Goal: Task Accomplishment & Management: Complete application form

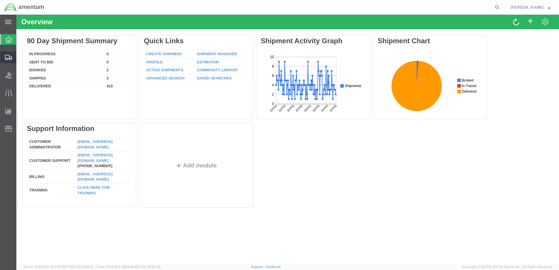
click at [0, 0] on span "Create Shipment" at bounding box center [0, 0] width 0 height 0
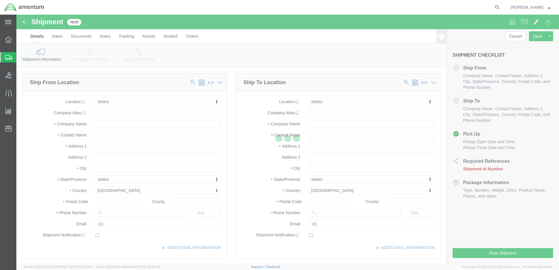
select select
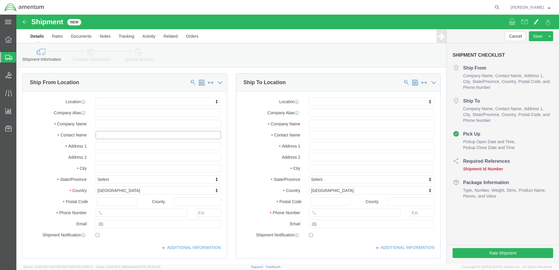
click input "text"
type input "[PERSON_NAME]"
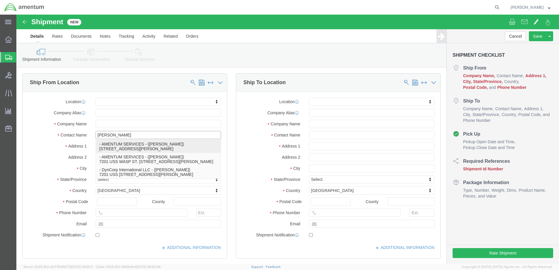
click p "- AMENTUM SERVICES - ([PERSON_NAME]) [STREET_ADDRESS][PERSON_NAME]"
select select
type input "7201 USS WASP ST"
type input "BLDG 2992"
type input "32570"
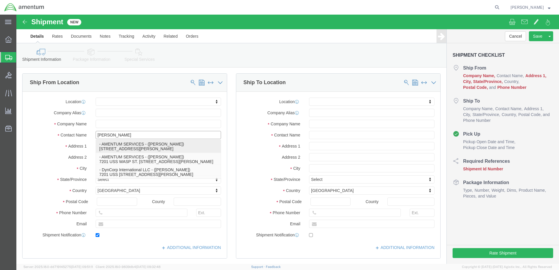
type input "[PHONE_NUMBER]"
type input "[PERSON_NAME][EMAIL_ADDRESS][PERSON_NAME][DOMAIN_NAME]"
checkbox input "true"
type input "AMENTUM SERVICES"
type input "[PERSON_NAME]"
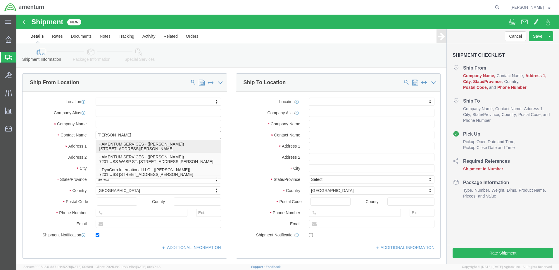
type input "[PERSON_NAME]"
select select "FL"
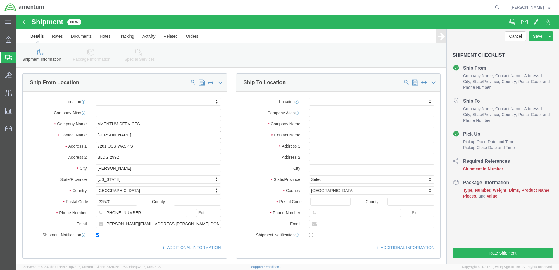
type input "[PERSON_NAME]"
click input "text"
type input "QU"
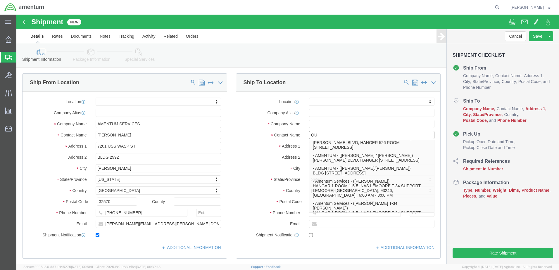
scroll to position [146, 0]
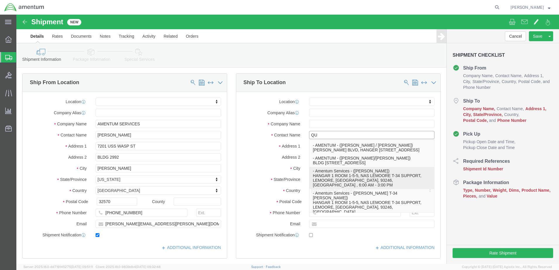
click p "- Amentum Services - ([PERSON_NAME]) HANGAR 1 ROOM 1-5-5, NAS LEMOORE T-34 SUPP…"
select select
type input "HANGAR 1 ROOM 1-5-5"
type input "NAS LEMOORE T-34 SUPPORT"
type input "93246"
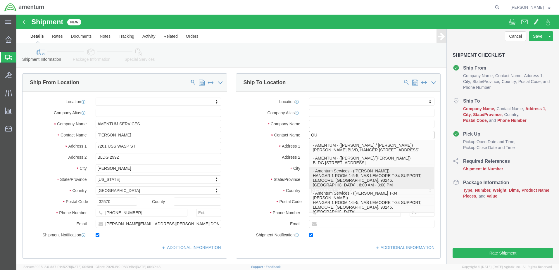
type input "[PHONE_NUMBER]"
type input "[EMAIL_ADDRESS][PERSON_NAME][DOMAIN_NAME]"
checkbox input "true"
type input "Amentum Services"
type input "[PERSON_NAME]"
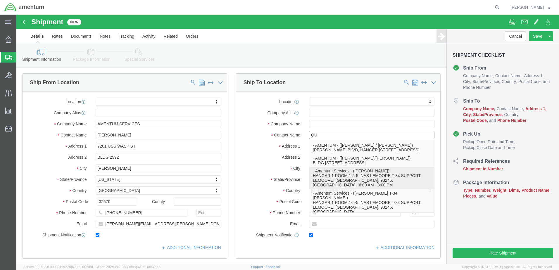
type input "LEMOORE"
select select "CA"
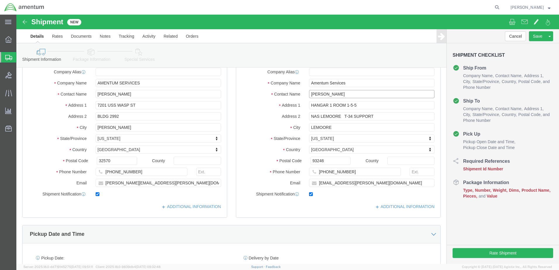
scroll to position [88, 0]
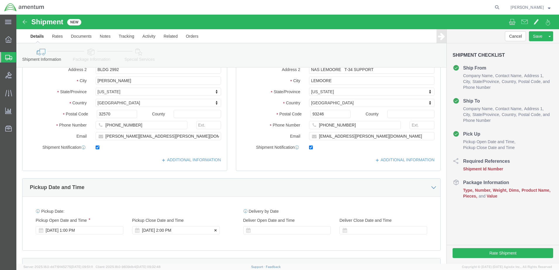
type input "[PERSON_NAME]"
click div "[DATE] 2:00 PM"
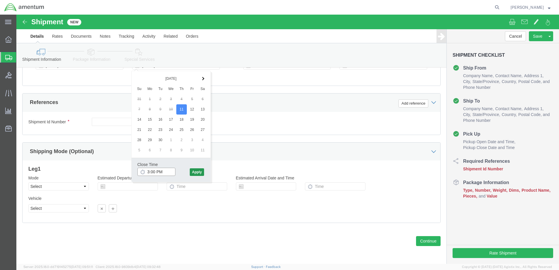
type input "3:00 PM"
click button "Apply"
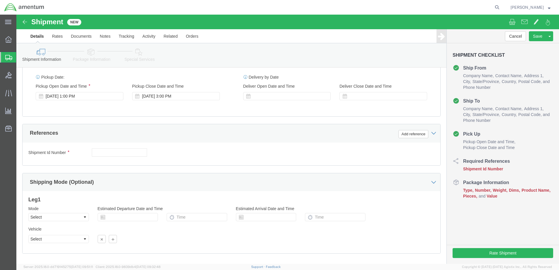
scroll to position [194, 0]
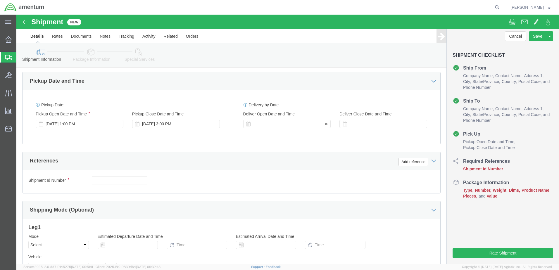
click div
click input "4:00 PM"
type input "7:00 AM"
click button "Apply"
click div "Deliver Close Date Deliver Close Time Deliver Close Date and Time"
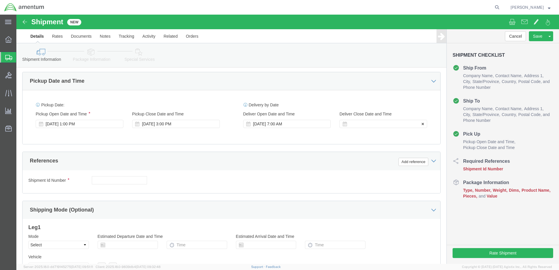
click div
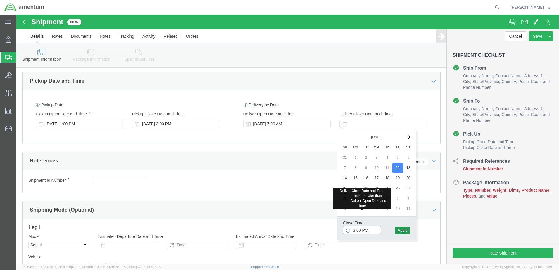
type input "3:00 PM"
click button "Apply"
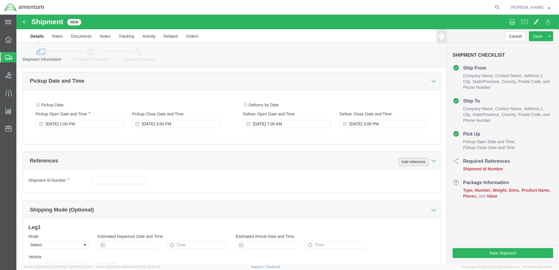
click button "Add reference"
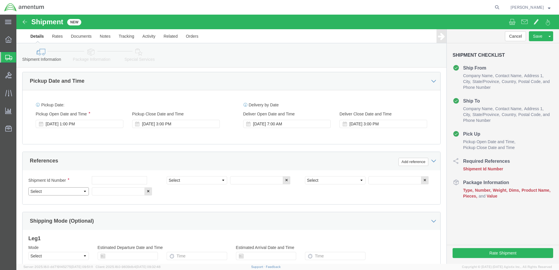
click select "Select Account Type Activity ID Airline Appointment Number ASN Batch Request # …"
select select "DEPT"
click select "Select Account Type Activity ID Airline Appointment Number ASN Batch Request # …"
select select "PROJNUM"
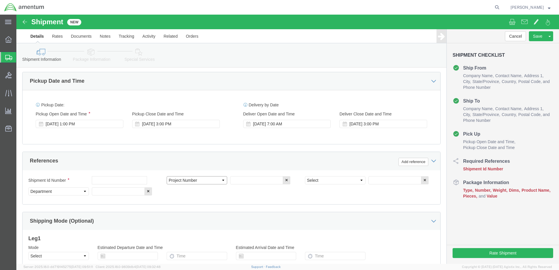
click select "Select Account Type Activity ID Airline Appointment Number ASN Batch Request # …"
select select "PCKSLIP"
click select "Select Account Type Activity ID Airline Appointment Number ASN Batch Request # …"
click input "text"
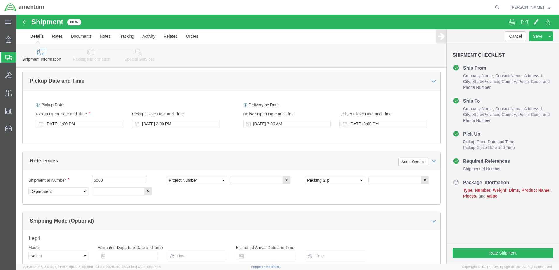
type input "6000"
click input "text"
type input "T44"
click input "text"
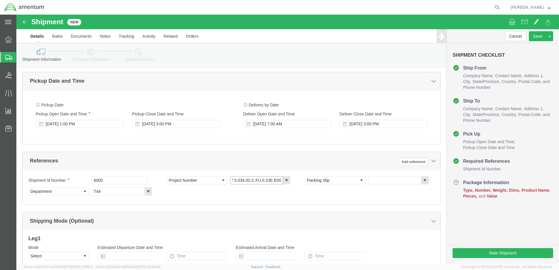
type input "6097.5.034.02.C.FU.0.23E.E00"
click input "text"
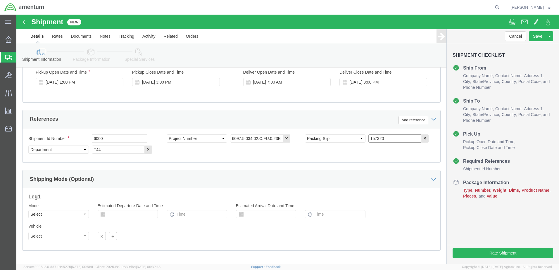
scroll to position [264, 0]
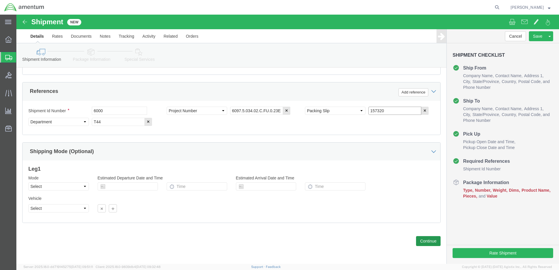
type input "157320"
click button "Continue"
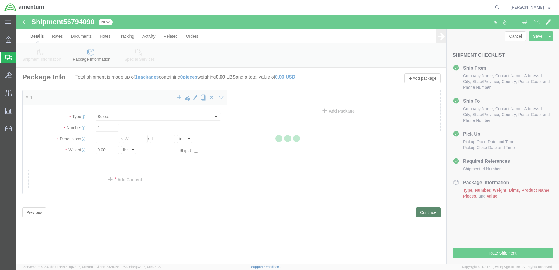
select select "CBOX"
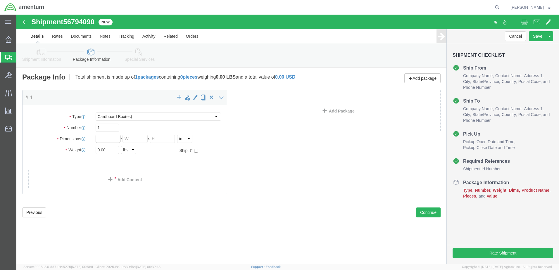
click input "text"
type input "10"
click input "0.00"
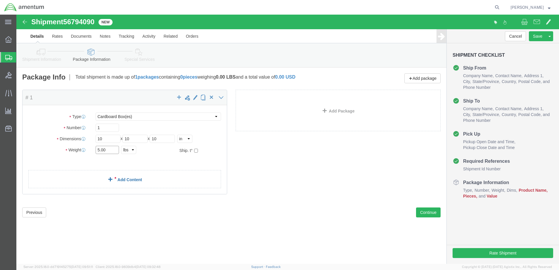
type input "5.00"
click link "Add Content"
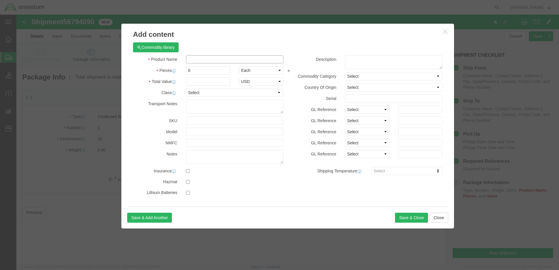
click input "text"
type input "A/C PARTS"
drag, startPoint x: 176, startPoint y: 56, endPoint x: 164, endPoint y: 57, distance: 12.4
click div "Pieces 0 Select Bag Barrels 100Board Feet Bottle Box Blister Pack Carats Can Ca…"
type input "39"
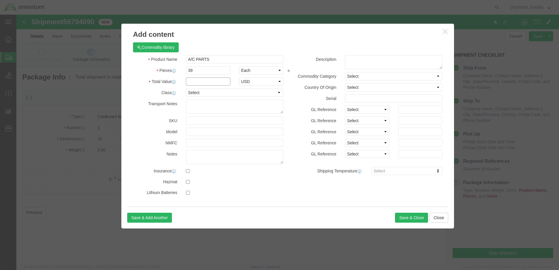
click input "text"
type input "8000"
click button "Save & Close"
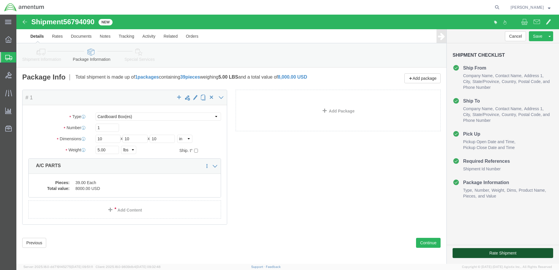
click button "Rate Shipment"
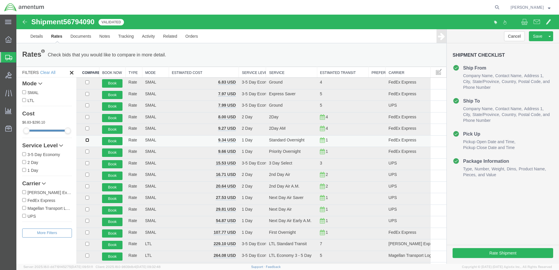
click at [87, 140] on input "checkbox" at bounding box center [87, 140] width 4 height 4
checkbox input "true"
click at [106, 140] on button "Book" at bounding box center [112, 141] width 20 height 8
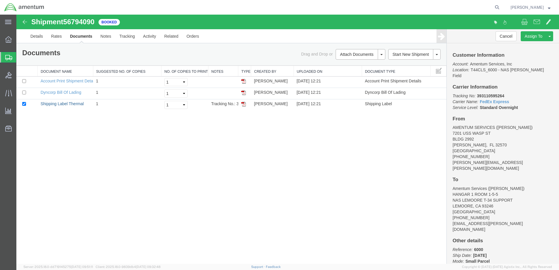
drag, startPoint x: 69, startPoint y: 102, endPoint x: 98, endPoint y: 136, distance: 45.0
click at [69, 102] on link "Shipping Label Thermal" at bounding box center [62, 103] width 43 height 5
click at [63, 93] on link "Dyncorp Bill Of Lading" at bounding box center [61, 92] width 41 height 5
click at [0, 0] on span "Create Shipment" at bounding box center [0, 0] width 0 height 0
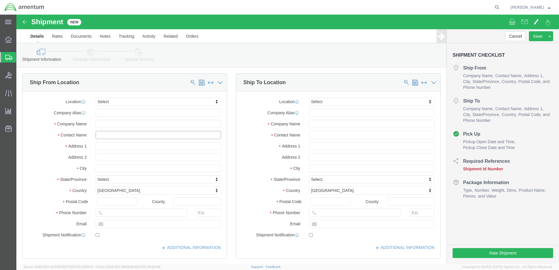
click input "text"
type input "[PERSON_NAME]"
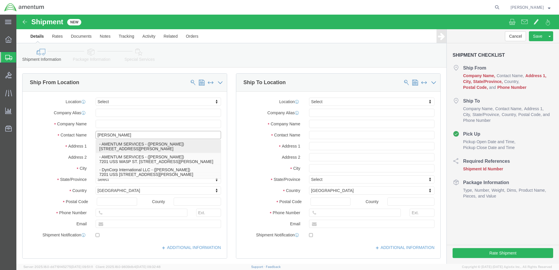
click p "- AMENTUM SERVICES - ([PERSON_NAME]) [STREET_ADDRESS][PERSON_NAME]"
type input "7201 USS WASP ST"
type input "BLDG 2992"
type input "32570"
type input "[PHONE_NUMBER]"
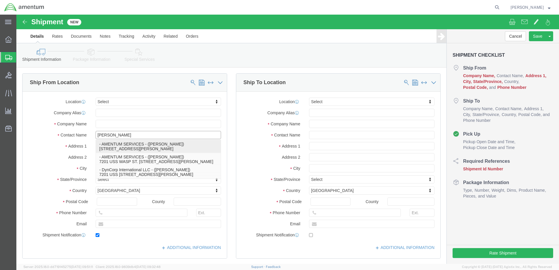
type input "[PERSON_NAME][EMAIL_ADDRESS][PERSON_NAME][DOMAIN_NAME]"
checkbox input "true"
type input "AMENTUM SERVICES"
type input "[PERSON_NAME]"
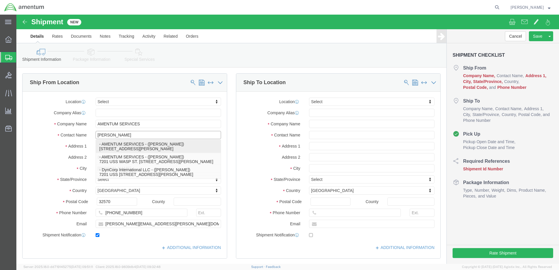
select select "FL"
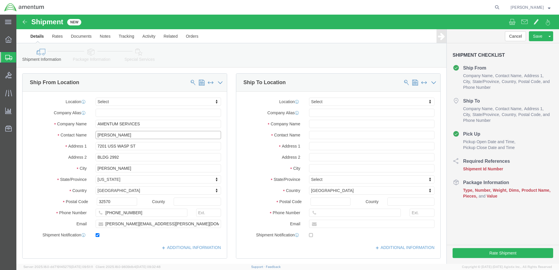
type input "[PERSON_NAME]"
click input "text"
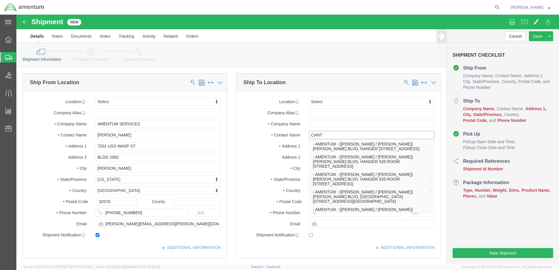
type input "[PERSON_NAME]"
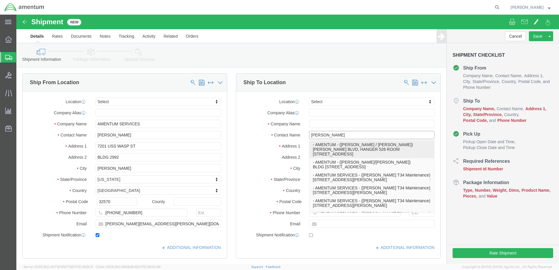
scroll to position [88, 0]
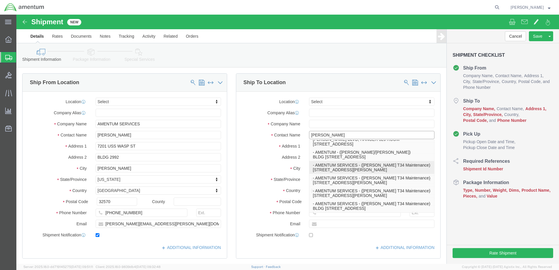
click p "- AMENTUM SERVICES - ([PERSON_NAME] T34 Maintenance) [STREET_ADDRESS][PERSON_NA…"
type input "[STREET_ADDRESS][PERSON_NAME]"
type input "HANGER 9"
type input "92243"
type input "[PHONE_NUMBER]"
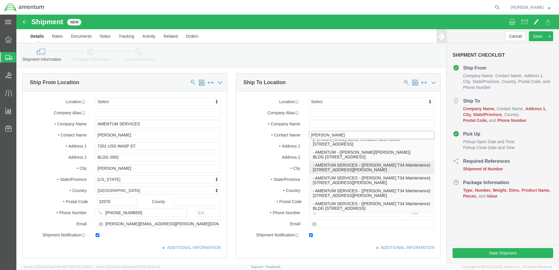
type input "[EMAIL_ADDRESS][DOMAIN_NAME]"
checkbox input "true"
type input "AMENTUM SERVICES"
type input "[PERSON_NAME] T34 Maintenance"
type input "EL CENTRO"
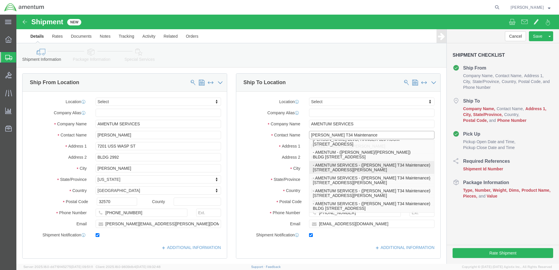
select select "CA"
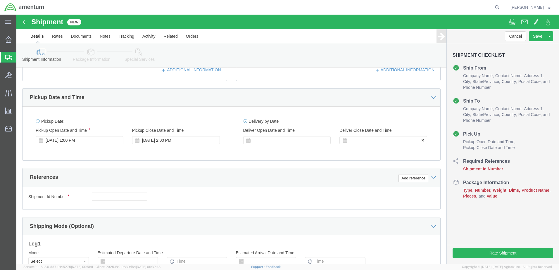
scroll to position [205, 0]
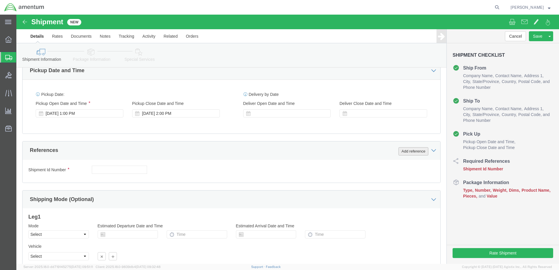
type input "[PERSON_NAME] T34 Maintenance"
click button "Add reference"
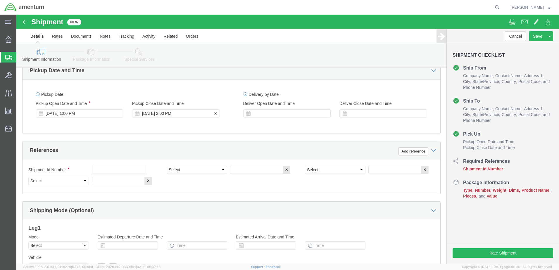
click div "[DATE] 2:00 PM"
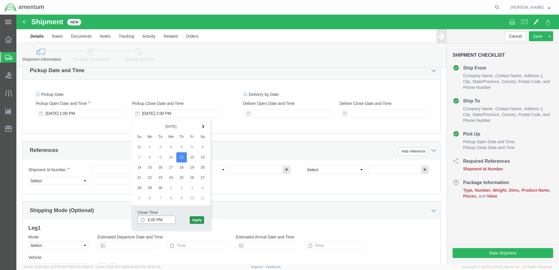
type input "3:00 PM"
click button "Apply"
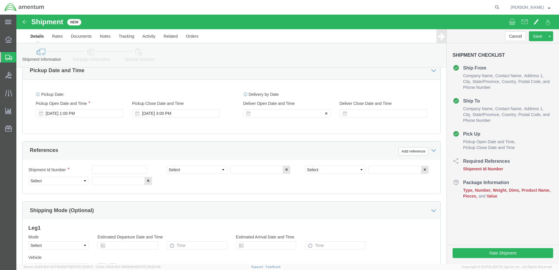
click div
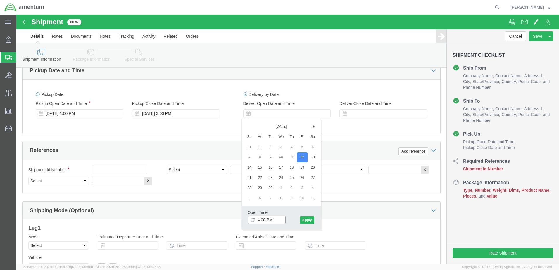
click input "4:00 PM"
type input "7:00 AM"
click button "Apply"
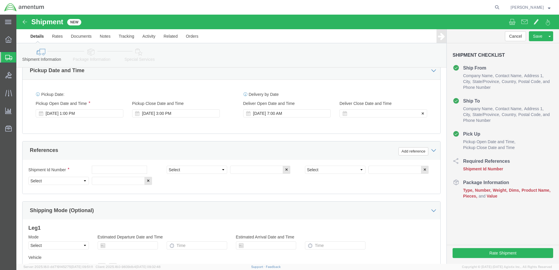
click div
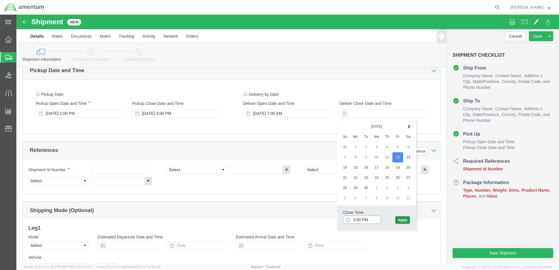
type input "3:00 PM"
click button "Apply"
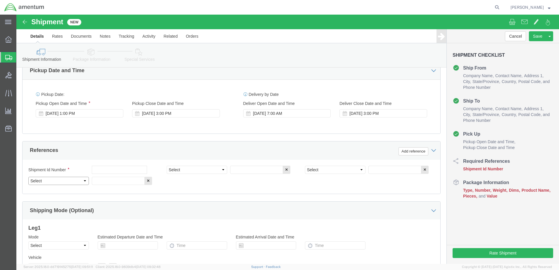
click select "Select Account Type Activity ID Airline Appointment Number ASN Batch Request # …"
select select "DOCN"
click select "Select Account Type Activity ID Airline Appointment Number ASN Batch Request # …"
select select "PROJNUM"
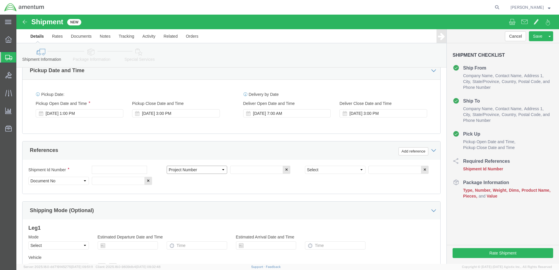
click select "Select Account Type Activity ID Airline Appointment Number ASN Batch Request # …"
select select "PCKSLIP"
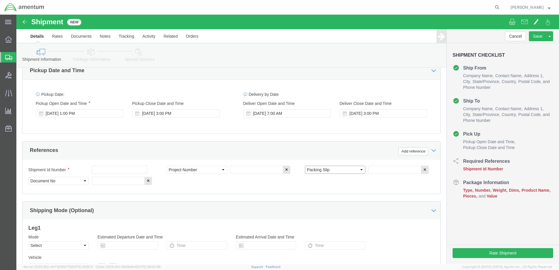
click select "Select Account Type Activity ID Airline Appointment Number ASN Batch Request # …"
click input "text"
type input "6000"
click input "text"
type input "T44"
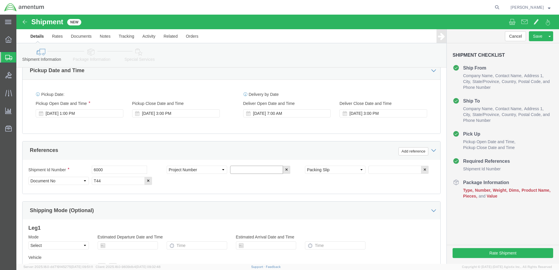
click input "text"
type input "6097.5.034.02.C.FU.0.23E.E00"
click input "text"
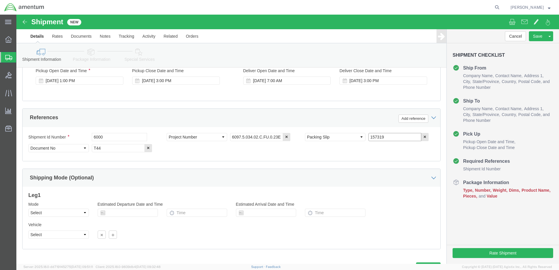
scroll to position [264, 0]
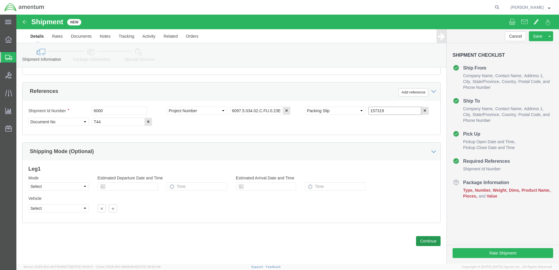
type input "157319"
click button "Continue"
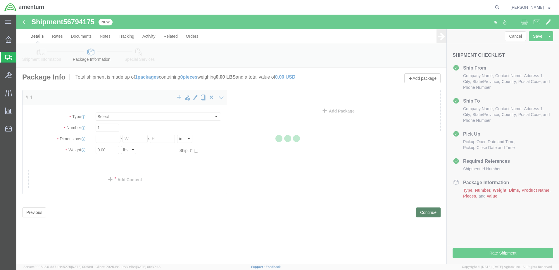
select select "CBOX"
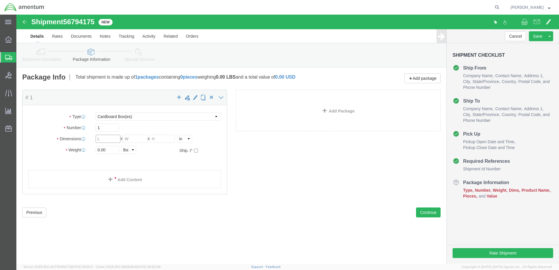
click input "text"
type input "12"
click input "0.00"
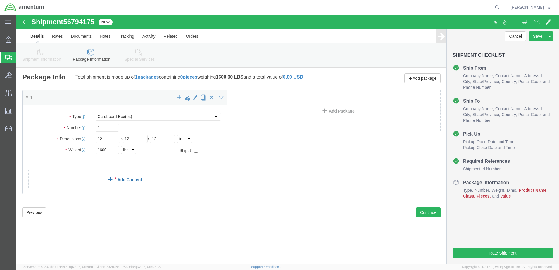
click link "Add Content"
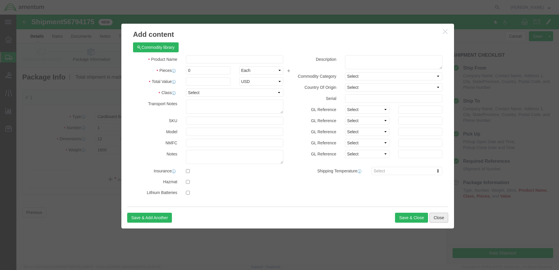
click button "Close"
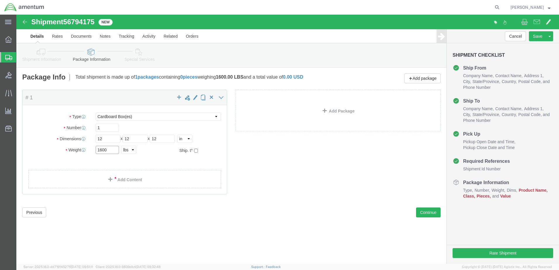
click input "1600"
type input "16.00"
click link "Add Content"
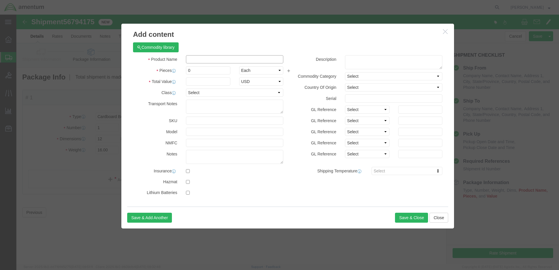
click input "text"
type input "A/C PARTS"
drag, startPoint x: 174, startPoint y: 58, endPoint x: 167, endPoint y: 60, distance: 7.6
click div "0"
type input "4"
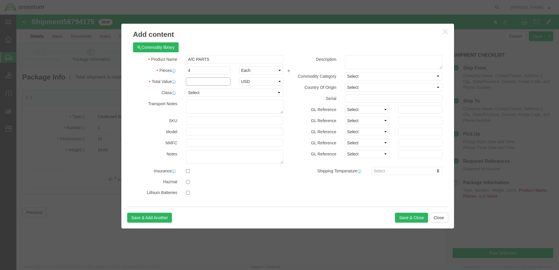
click input "text"
type input "40000"
click button "Save & Close"
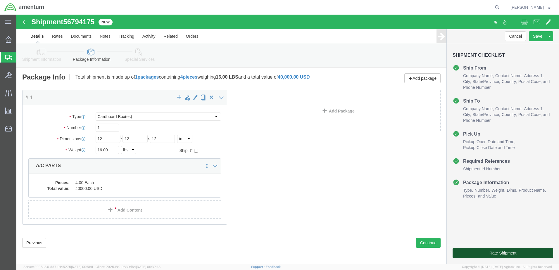
click button "Rate Shipment"
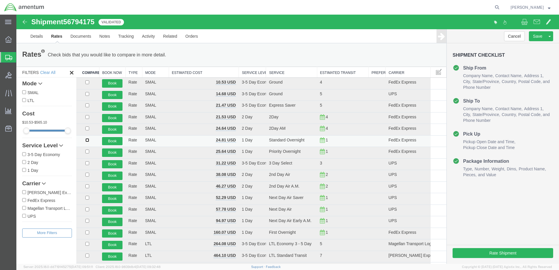
click at [88, 141] on input "checkbox" at bounding box center [87, 140] width 4 height 4
checkbox input "true"
click at [114, 141] on button "Book" at bounding box center [112, 141] width 20 height 8
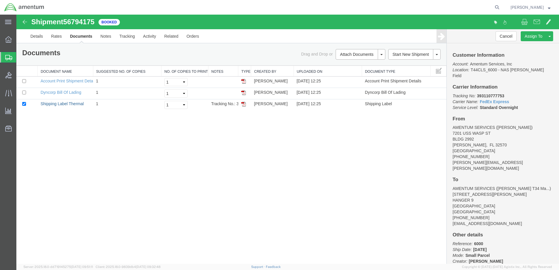
drag, startPoint x: 67, startPoint y: 104, endPoint x: 135, endPoint y: 171, distance: 95.5
click at [67, 104] on link "Shipping Label Thermal" at bounding box center [62, 103] width 43 height 5
click at [49, 89] on td "Dyncorp Bill Of Lading" at bounding box center [66, 93] width 56 height 11
click at [49, 90] on td "Dyncorp Bill Of Lading" at bounding box center [66, 93] width 56 height 11
click at [50, 92] on link "Dyncorp Bill Of Lading" at bounding box center [61, 92] width 41 height 5
